Goal: Transaction & Acquisition: Purchase product/service

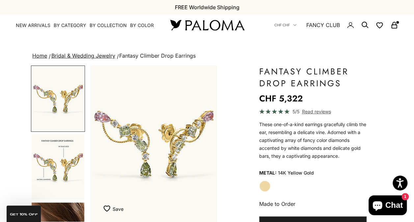
click at [397, 27] on rect "Secondary navigation" at bounding box center [394, 26] width 5 height 3
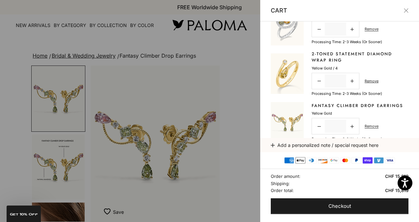
scroll to position [62, 0]
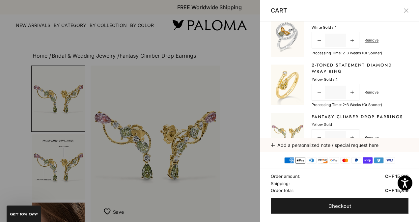
click at [322, 73] on link "2-Toned Statement Diamond Wrap Ring" at bounding box center [360, 68] width 97 height 13
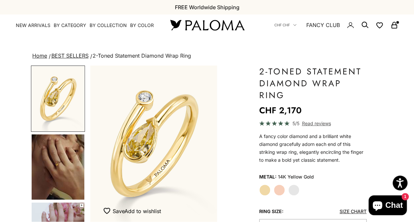
click at [68, 168] on img "Go to item 4" at bounding box center [58, 166] width 53 height 65
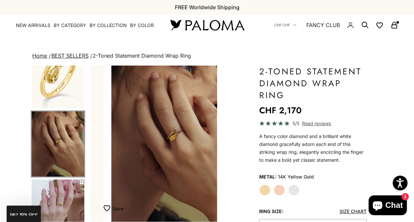
scroll to position [0, 134]
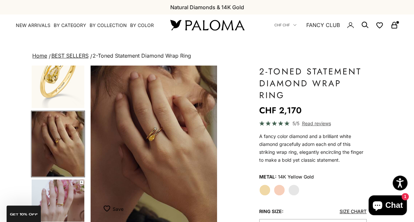
click at [61, 195] on img "Go to item 5" at bounding box center [58, 212] width 53 height 65
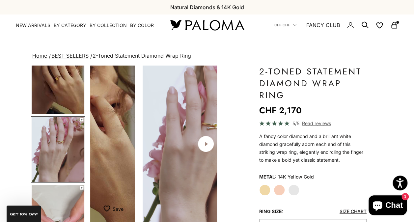
scroll to position [92, 0]
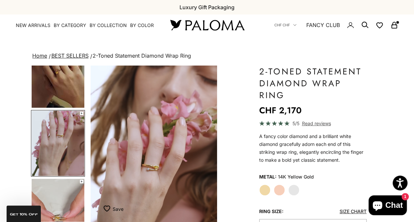
click at [61, 195] on img "Go to item 6" at bounding box center [58, 211] width 53 height 65
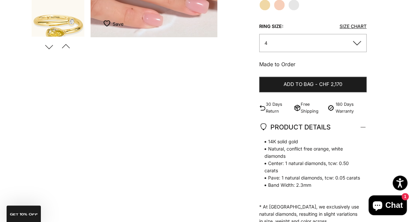
scroll to position [187, 0]
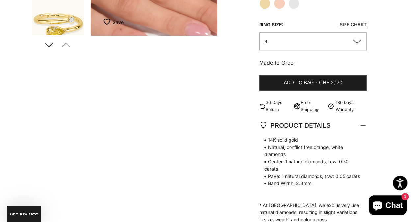
click at [355, 42] on button "4" at bounding box center [312, 41] width 107 height 18
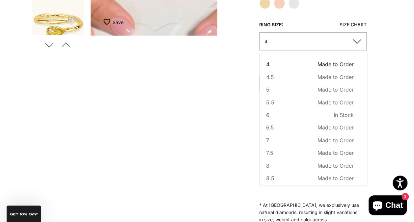
click at [234, 128] on div "Zoom picture Save Add to wishlist Next Previous" at bounding box center [207, 93] width 352 height 429
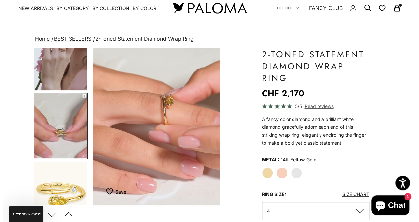
scroll to position [0, 0]
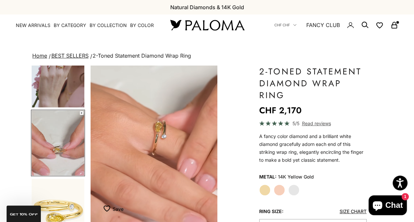
click at [394, 27] on icon "Secondary navigation" at bounding box center [395, 25] width 8 height 8
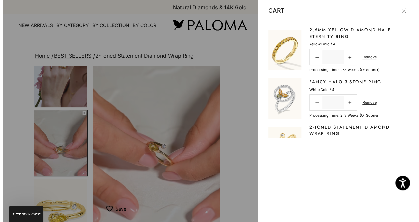
scroll to position [0, 411]
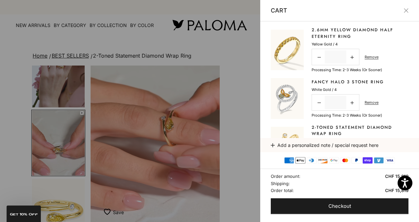
click at [341, 84] on link "Fancy Halo 3 Stone Ring" at bounding box center [348, 82] width 72 height 7
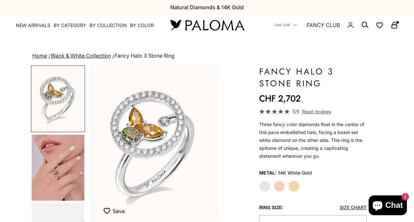
click at [54, 162] on img "Go to item 4" at bounding box center [58, 168] width 53 height 66
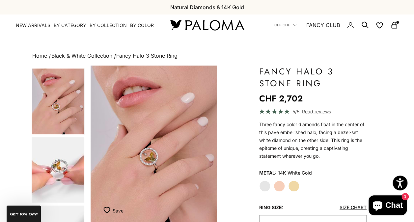
scroll to position [76, 0]
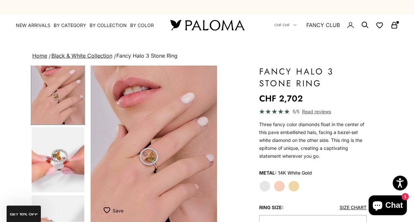
click at [45, 155] on img "Go to item 5" at bounding box center [58, 159] width 53 height 65
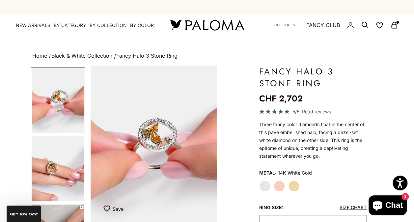
scroll to position [136, 0]
click at [43, 156] on img "Go to item 6" at bounding box center [58, 168] width 53 height 65
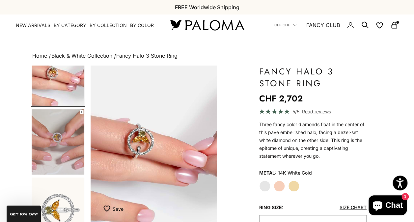
scroll to position [237, 0]
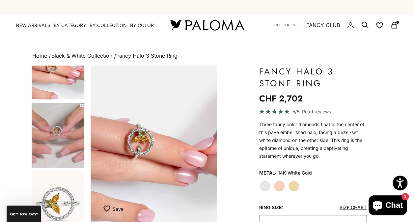
click at [41, 157] on img "Go to item 7" at bounding box center [58, 135] width 53 height 65
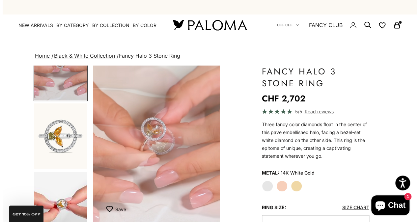
scroll to position [299, 0]
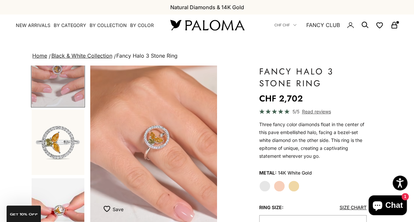
click at [392, 26] on icon "Secondary navigation" at bounding box center [395, 25] width 8 height 8
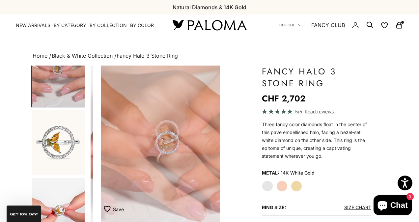
scroll to position [0, 549]
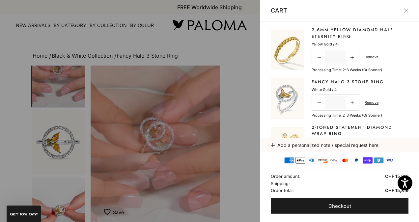
click at [332, 34] on link "2.6mm Yellow Diamond Half Eternity Ring" at bounding box center [360, 33] width 97 height 13
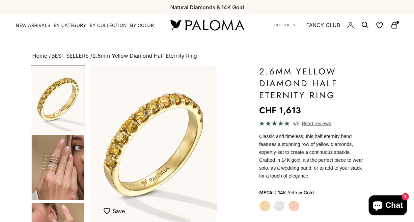
click at [42, 168] on img "Go to item 4" at bounding box center [58, 167] width 53 height 65
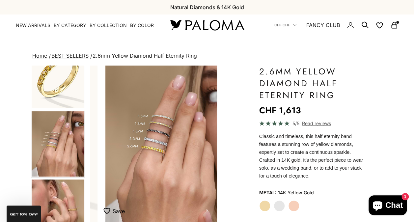
scroll to position [0, 134]
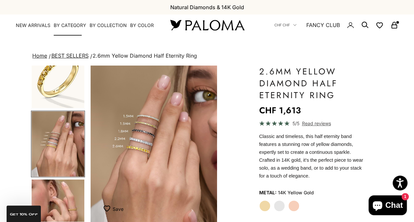
click at [63, 26] on summary "By Category" at bounding box center [70, 25] width 33 height 7
click at [67, 28] on summary "By Category" at bounding box center [70, 25] width 33 height 7
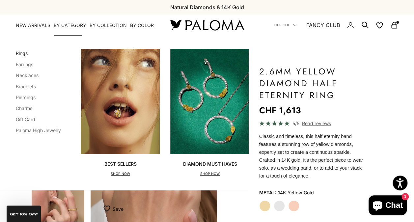
click at [21, 54] on link "Rings" at bounding box center [22, 53] width 12 height 6
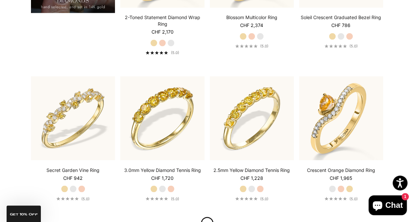
scroll to position [567, 0]
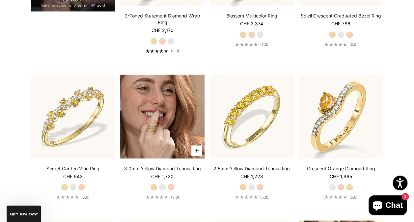
click at [173, 126] on img at bounding box center [162, 116] width 84 height 84
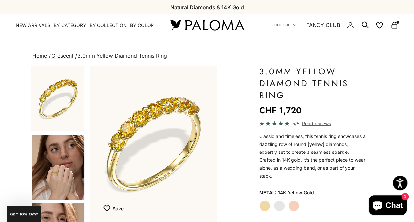
click at [47, 170] on img "Go to item 4" at bounding box center [58, 167] width 53 height 65
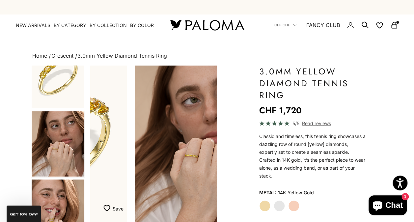
scroll to position [0, 134]
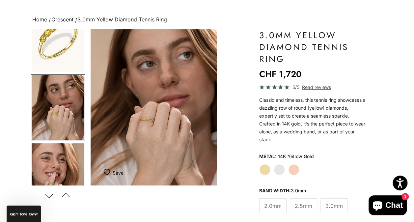
click at [40, 165] on img "Go to item 5" at bounding box center [58, 175] width 53 height 65
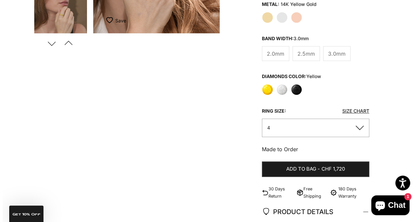
scroll to position [190, 0]
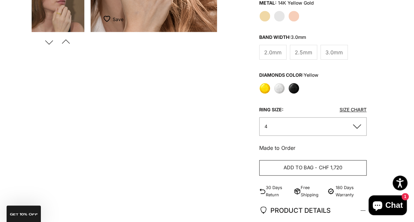
click at [348, 167] on button "Add to bag - CHF 1,720" at bounding box center [312, 168] width 107 height 16
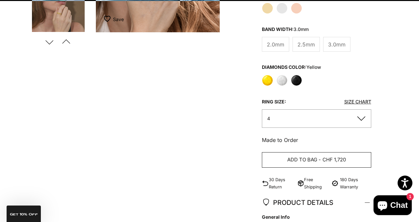
scroll to position [0, 274]
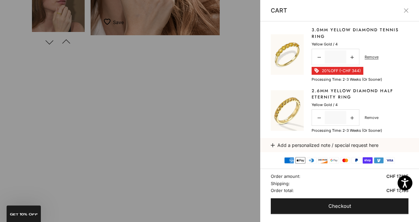
click at [376, 119] on link "Remove" at bounding box center [372, 118] width 14 height 6
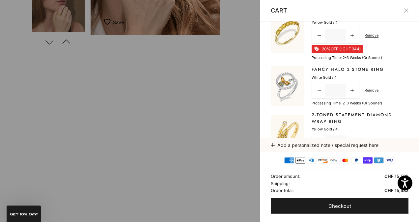
scroll to position [0, 0]
